Goal: Navigation & Orientation: Find specific page/section

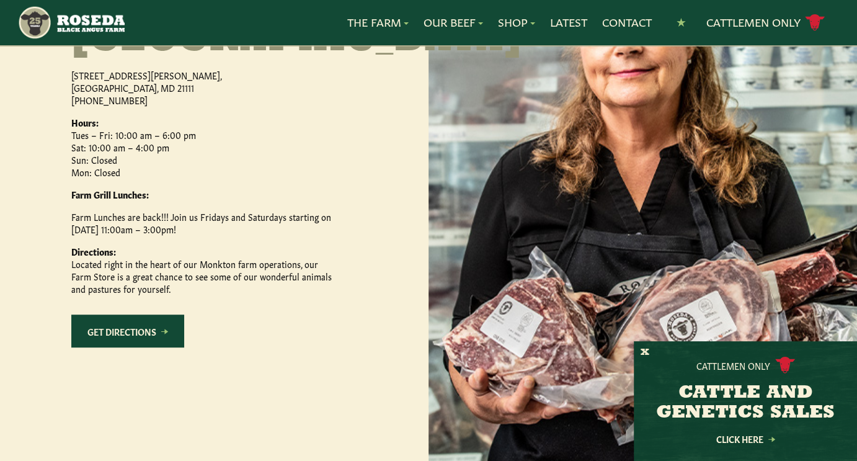
scroll to position [673, 0]
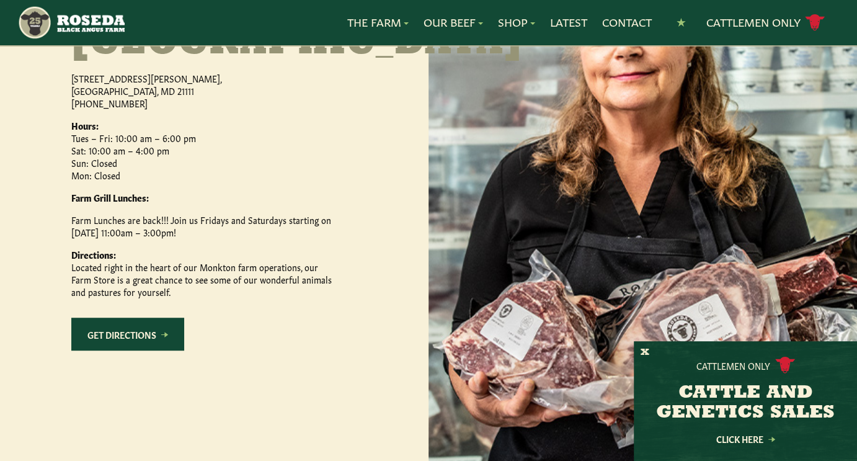
click at [139, 350] on link "Get Directions" at bounding box center [127, 334] width 113 height 33
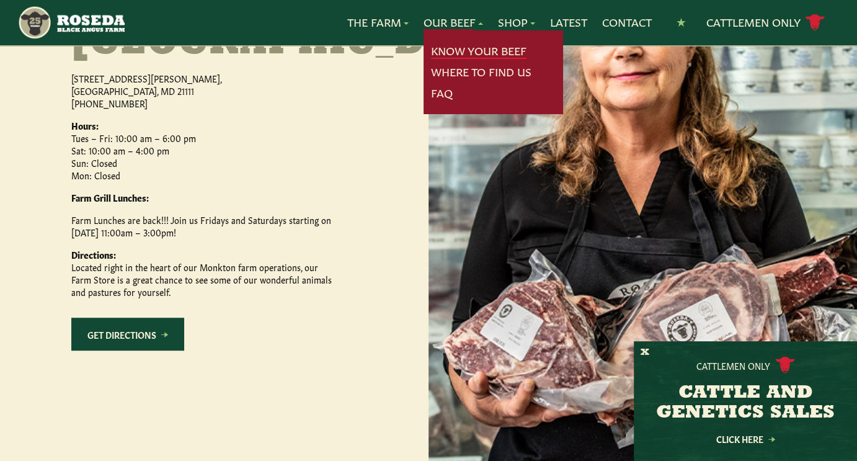
click at [442, 53] on link "Know Your Beef" at bounding box center [479, 51] width 96 height 16
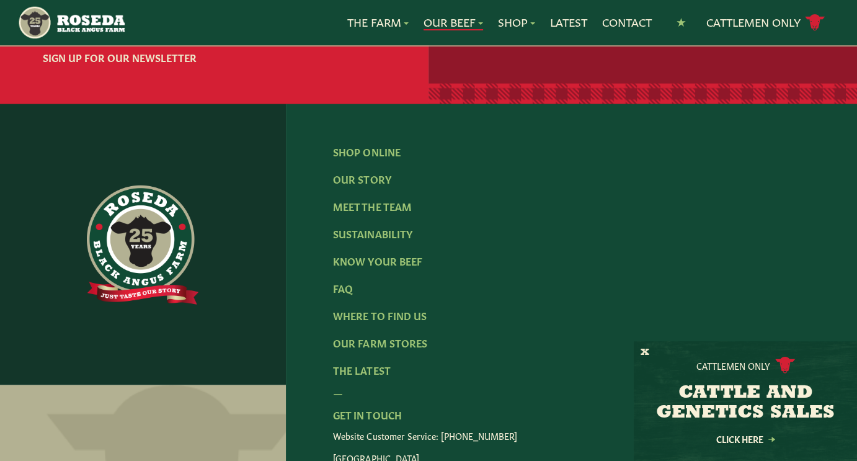
scroll to position [2686, 0]
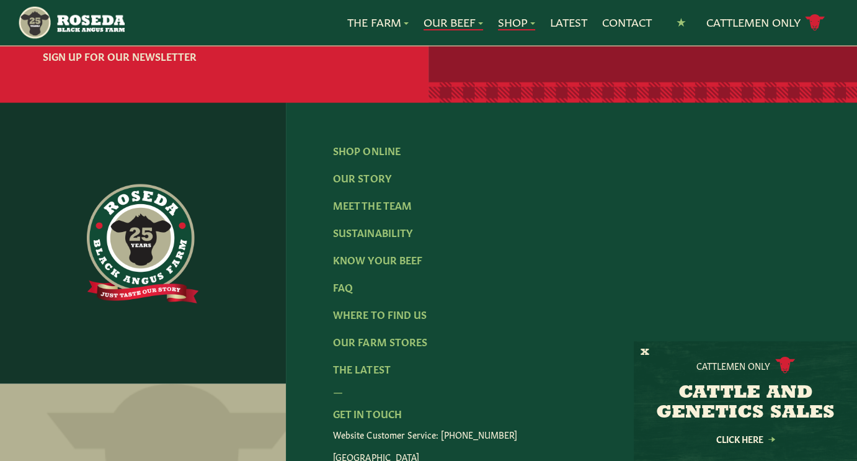
click at [501, 18] on link "Shop" at bounding box center [516, 22] width 37 height 16
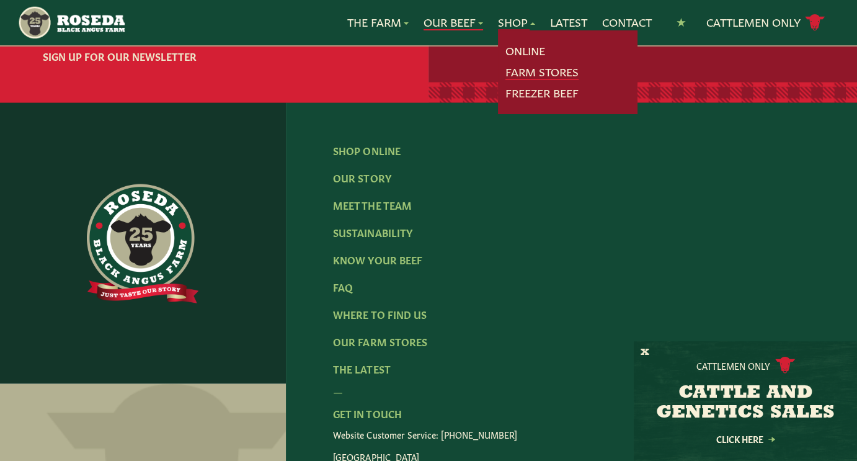
click at [515, 67] on link "Farm Stores" at bounding box center [542, 72] width 73 height 16
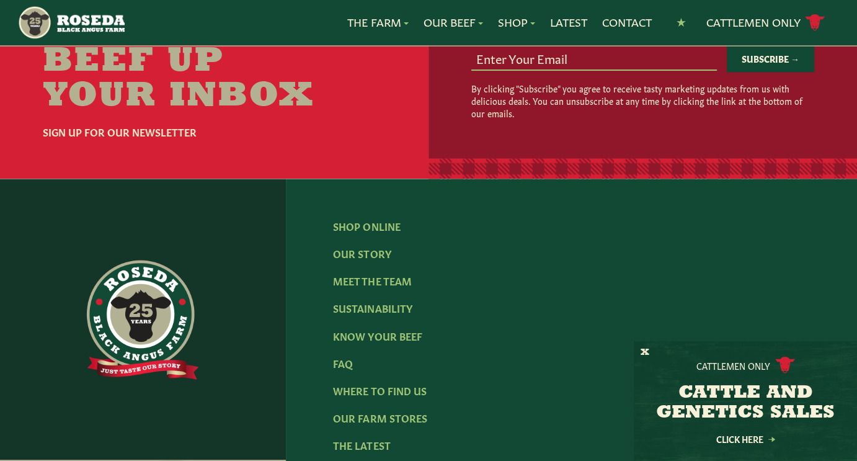
scroll to position [2025, 0]
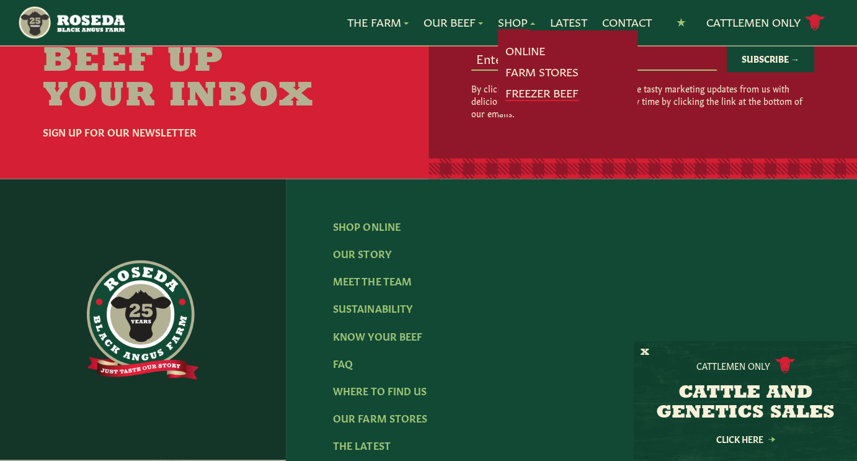
click at [528, 91] on link "Freezer Beef" at bounding box center [542, 93] width 73 height 16
click at [522, 45] on link "Online" at bounding box center [526, 51] width 40 height 16
